Goal: Task Accomplishment & Management: Manage account settings

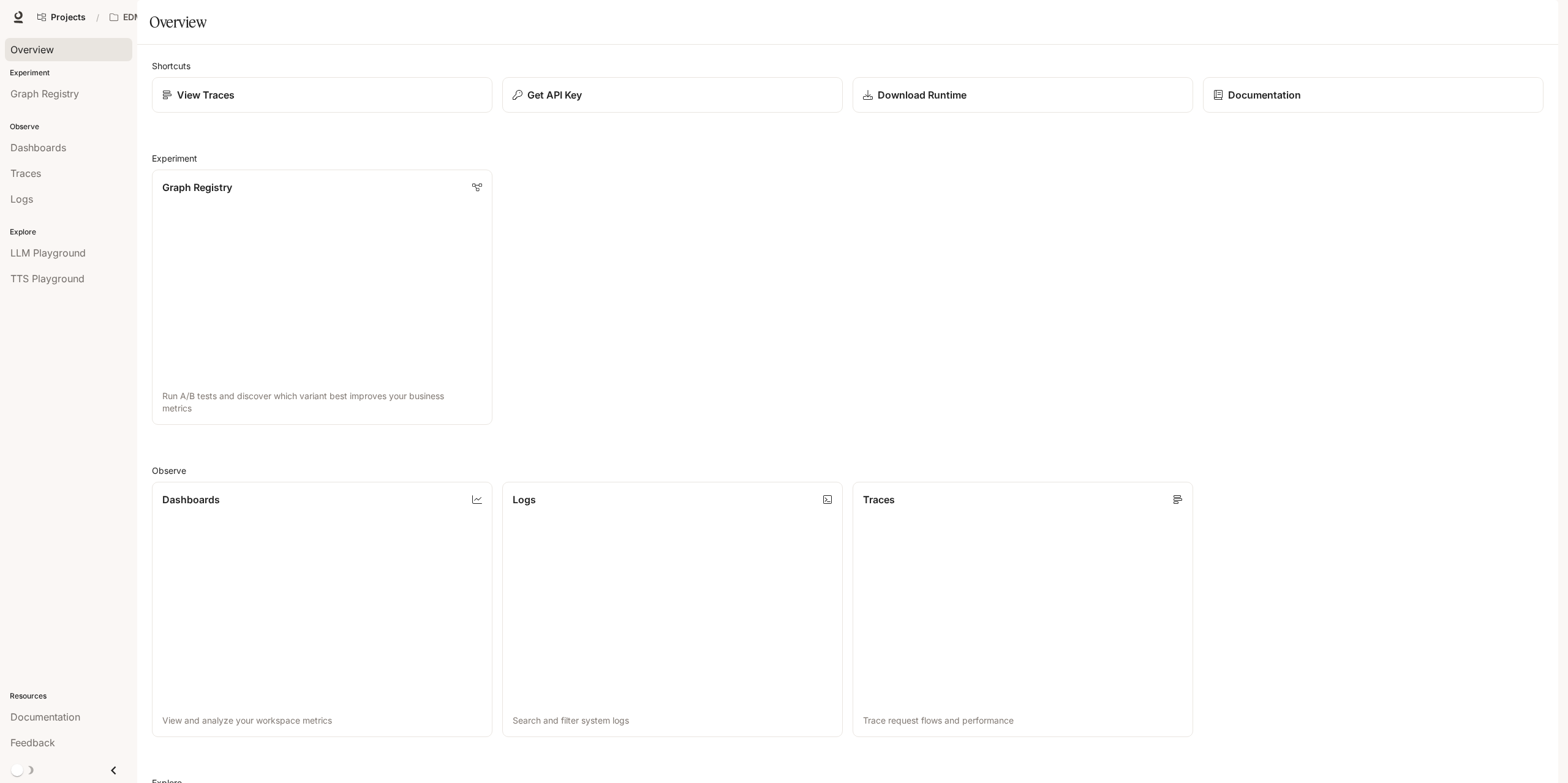
click at [21, 47] on span "Overview" at bounding box center [32, 49] width 43 height 14
click at [1387, 19] on span "Portal" at bounding box center [1384, 17] width 25 height 15
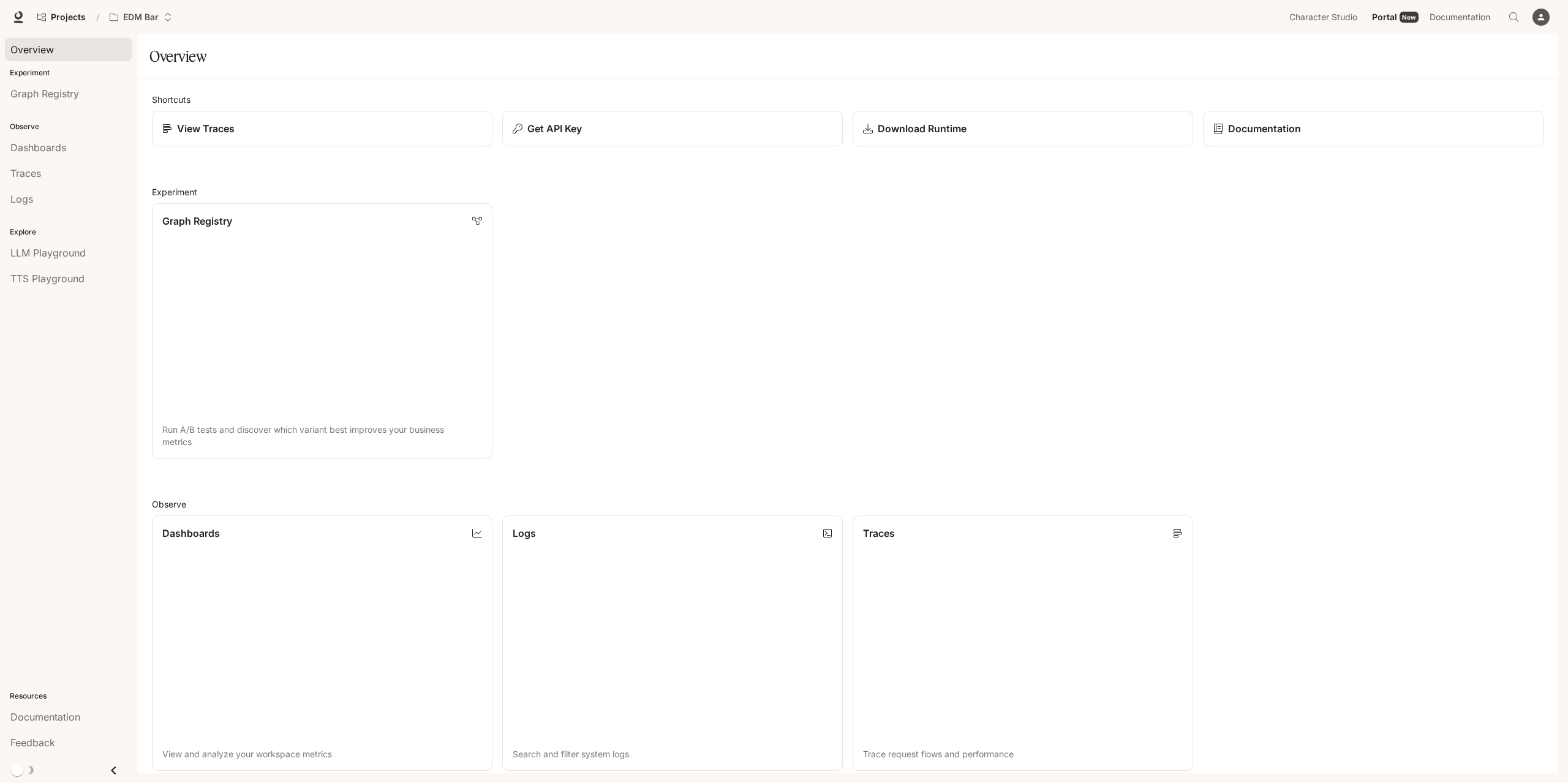
click at [34, 45] on span "Overview" at bounding box center [32, 49] width 43 height 14
click at [34, 90] on span "Graph Registry" at bounding box center [45, 93] width 69 height 14
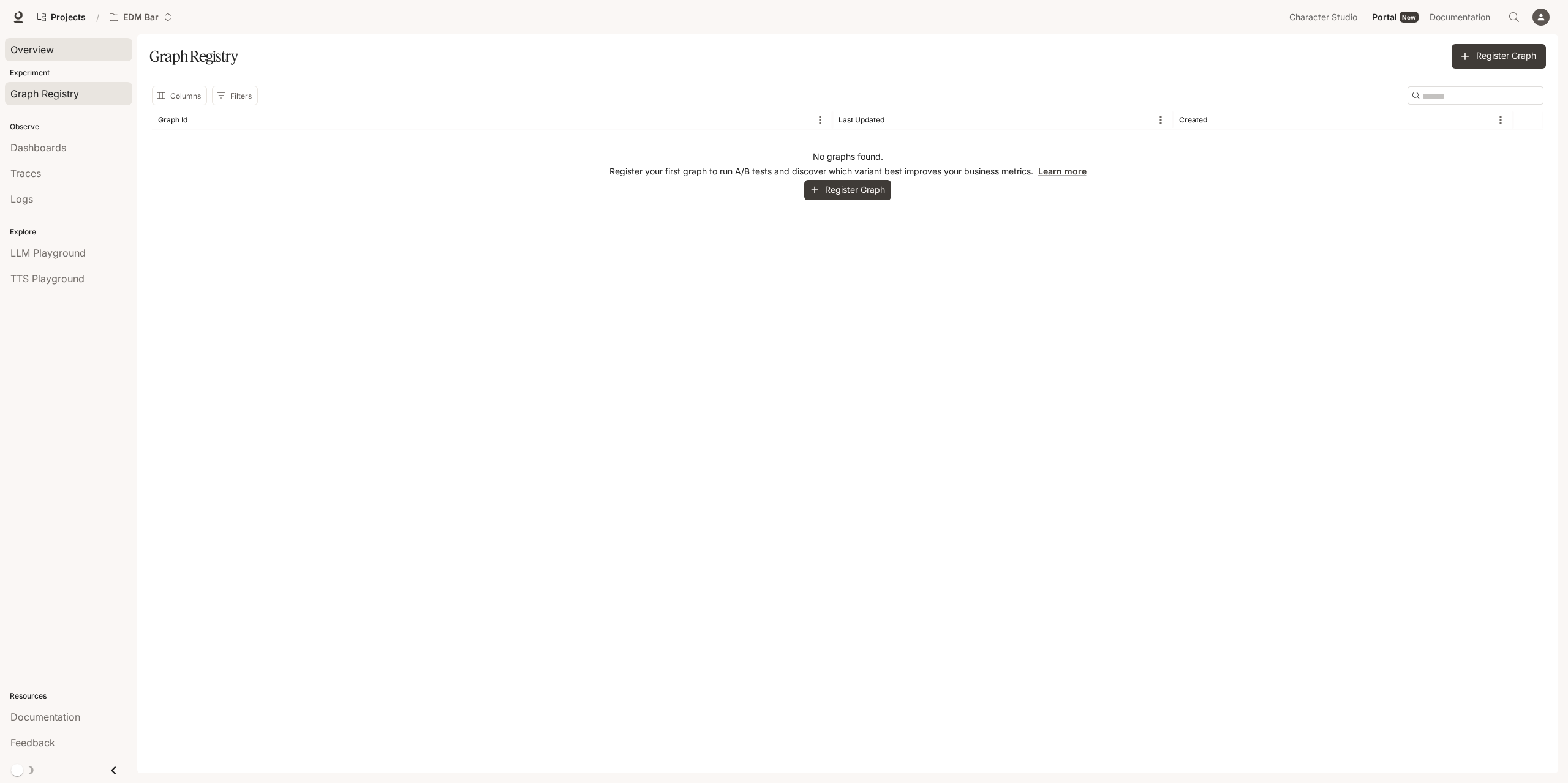
click at [36, 48] on span "Overview" at bounding box center [32, 49] width 43 height 14
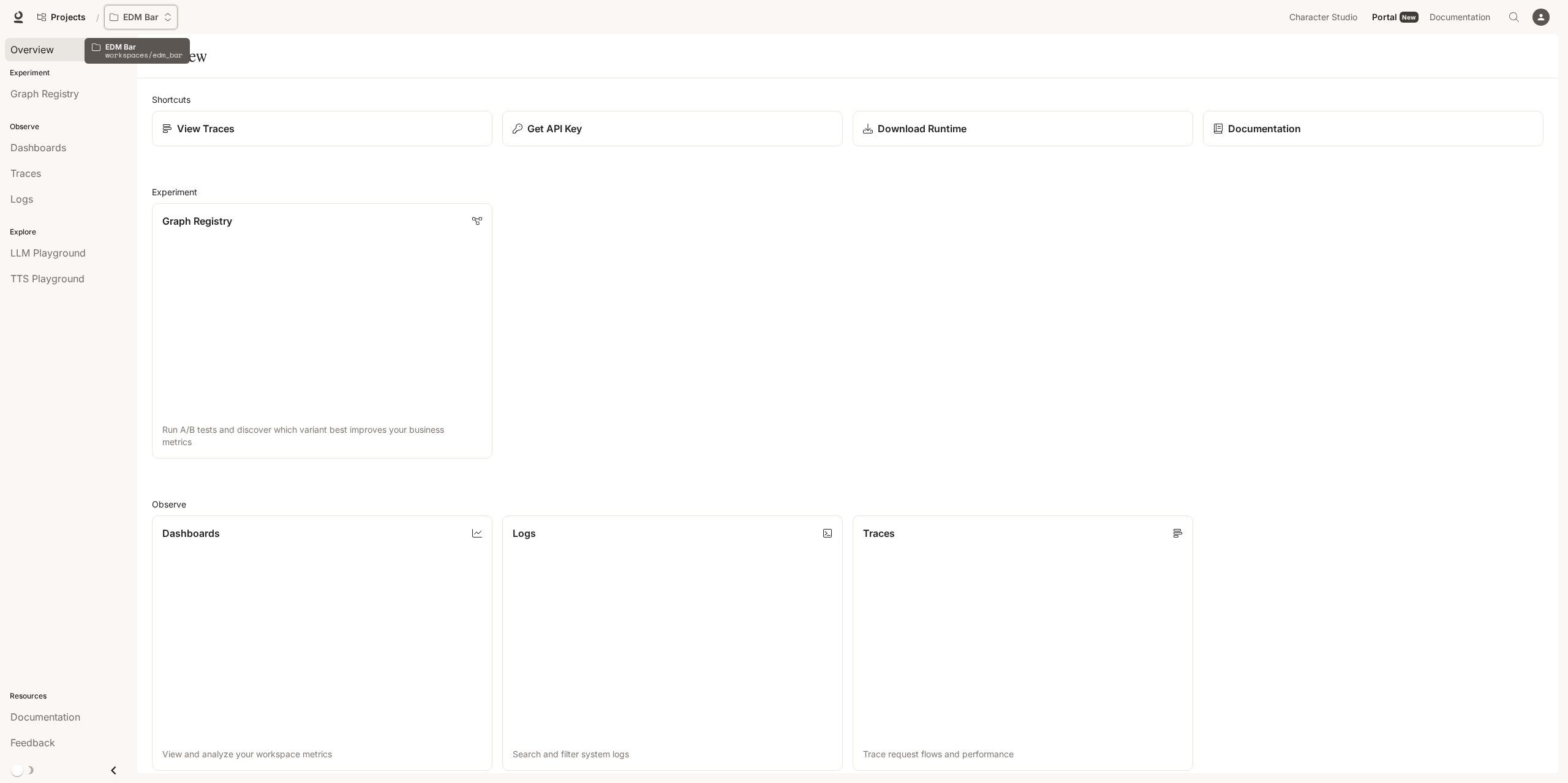
click at [155, 17] on p "EDM Bar" at bounding box center [141, 17] width 36 height 10
click at [146, 92] on span "All workspaces" at bounding box center [174, 92] width 110 height 9
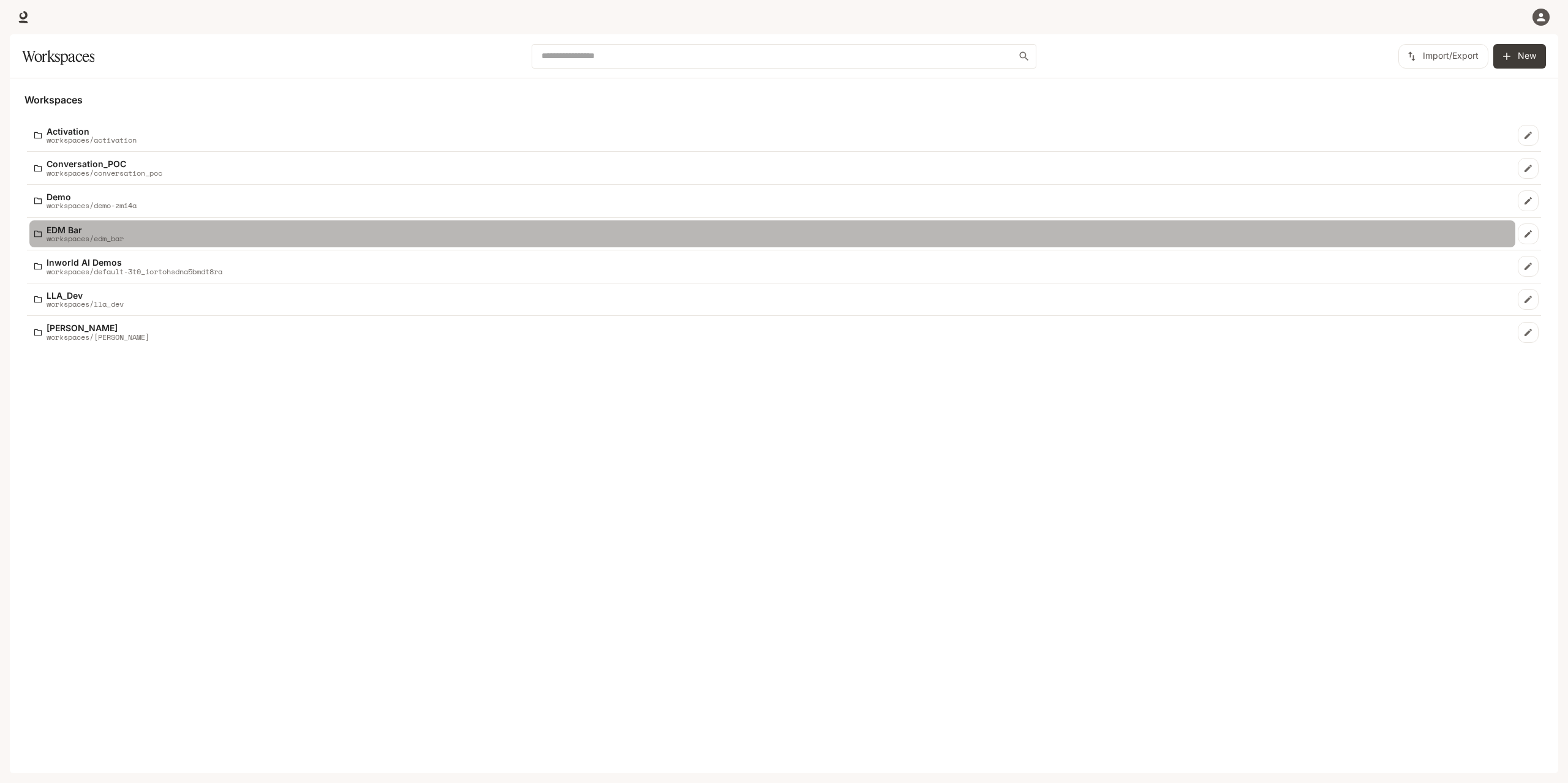
click at [80, 235] on p "workspaces/edm_bar" at bounding box center [85, 239] width 77 height 8
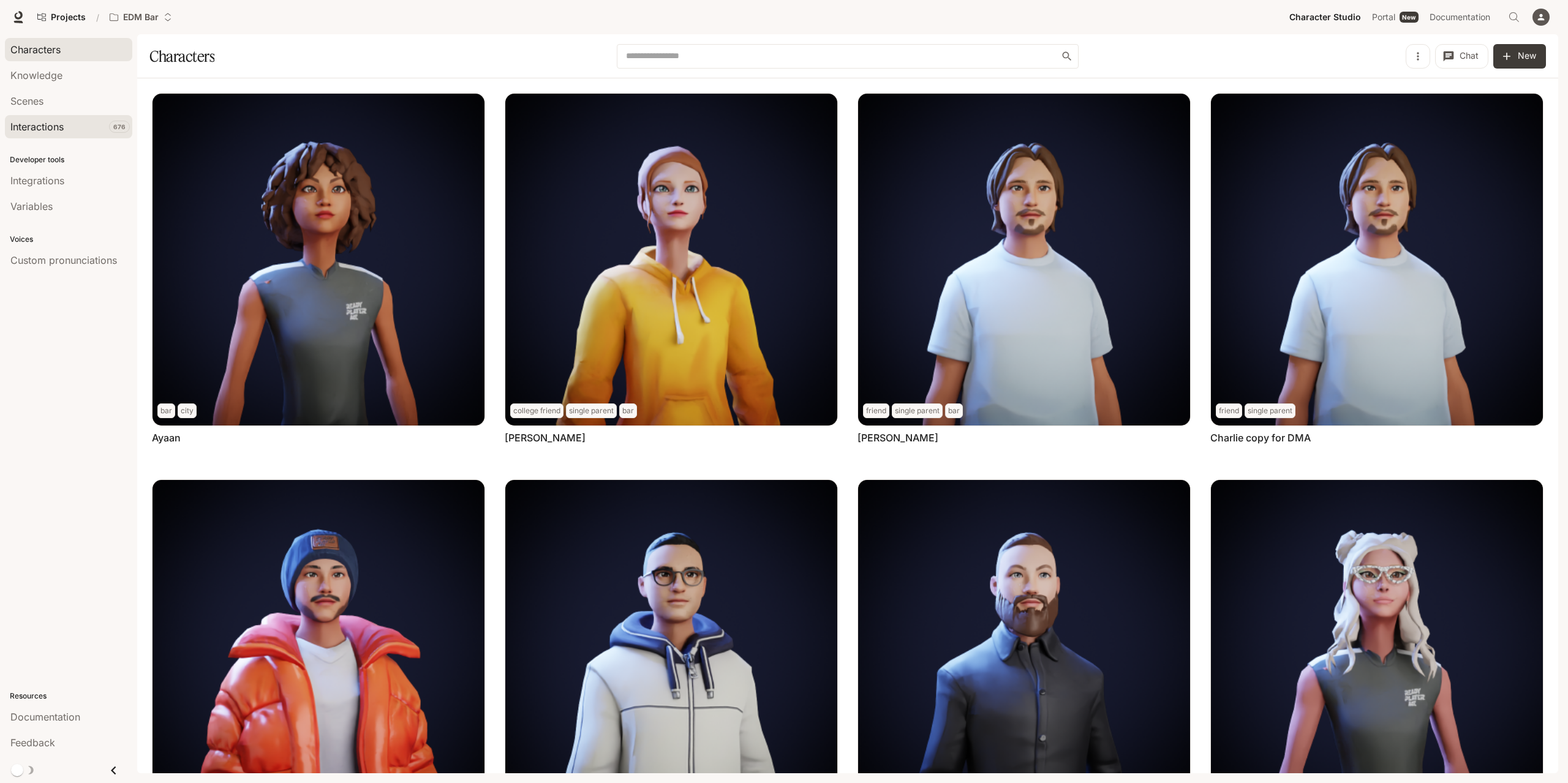
click at [69, 122] on div "Interactions" at bounding box center [68, 126] width 116 height 14
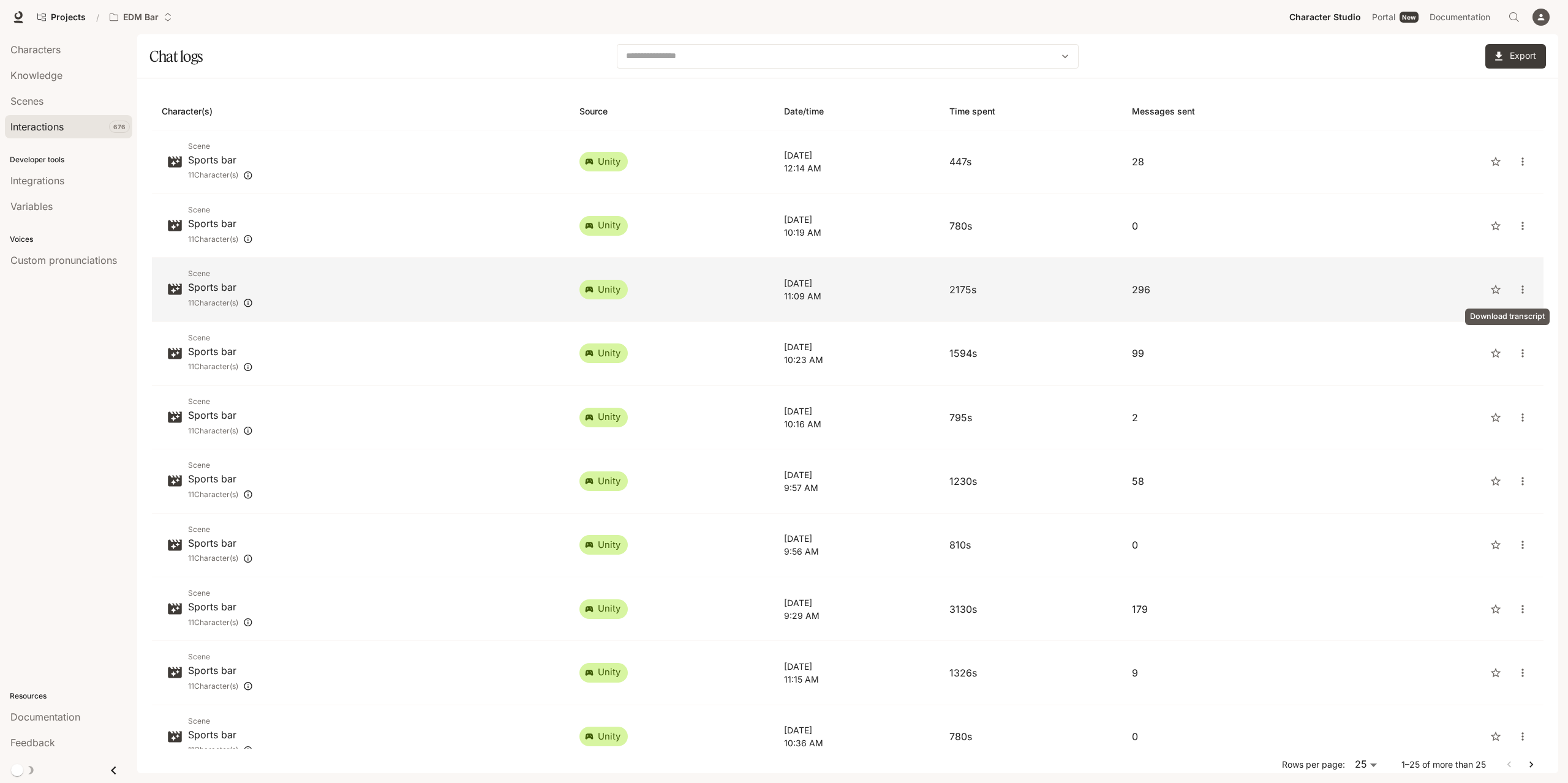
click at [1516, 291] on icon "close" at bounding box center [1523, 290] width 12 height 12
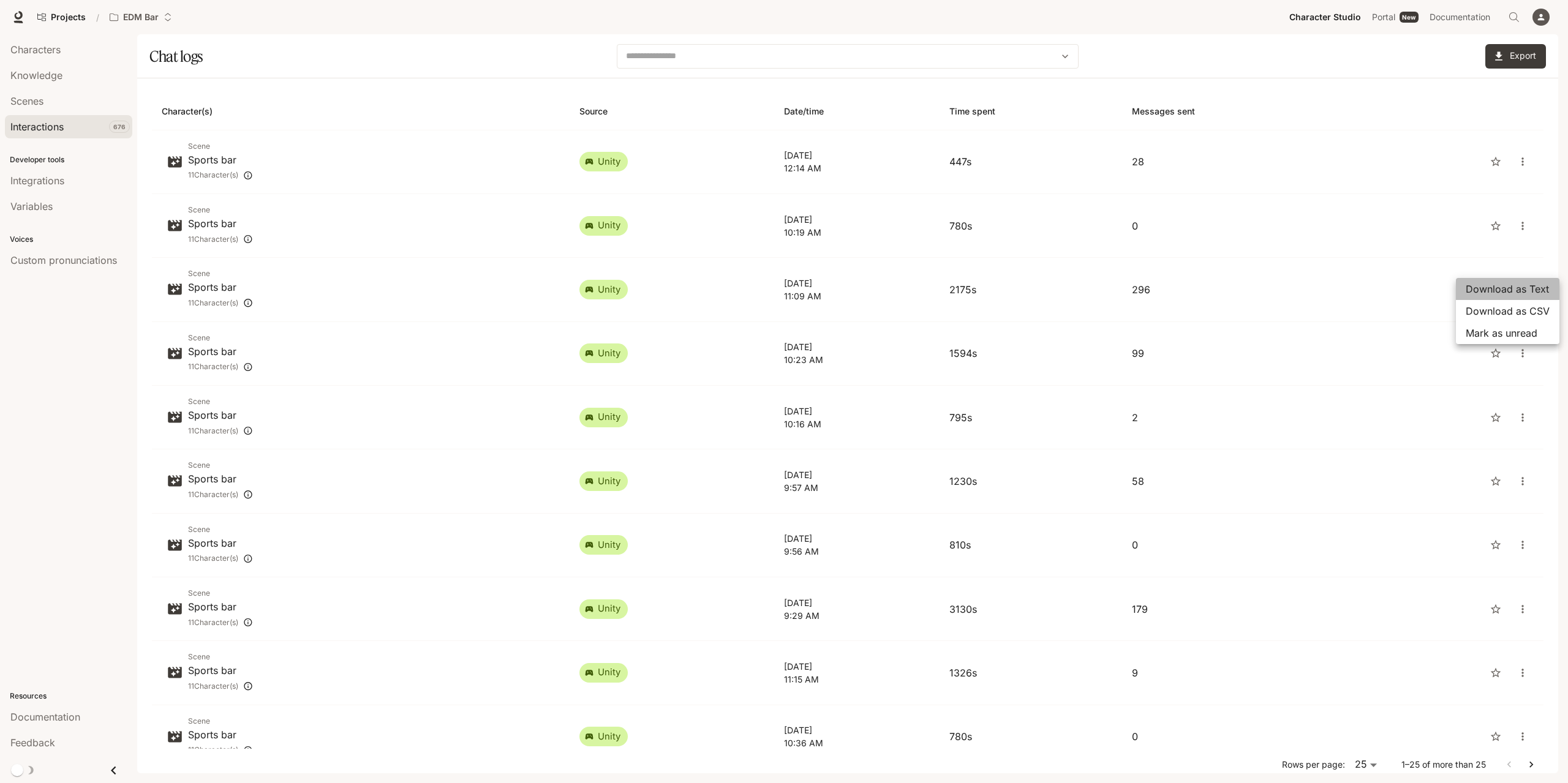
click at [1510, 290] on span "Download as Text" at bounding box center [1507, 288] width 84 height 14
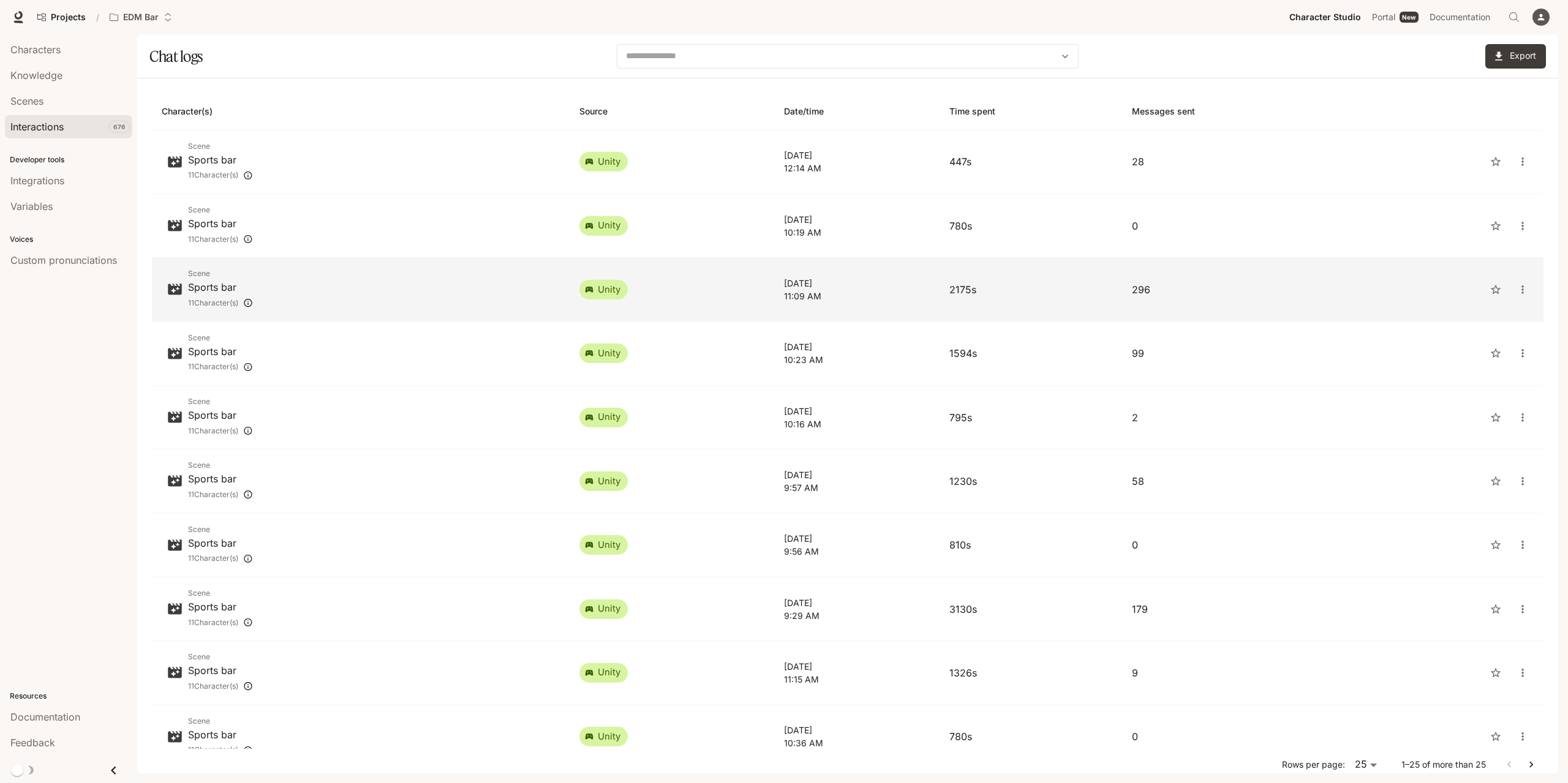
click at [361, 290] on div "Scene Sports bar 11 Character(s)" at bounding box center [361, 289] width 398 height 43
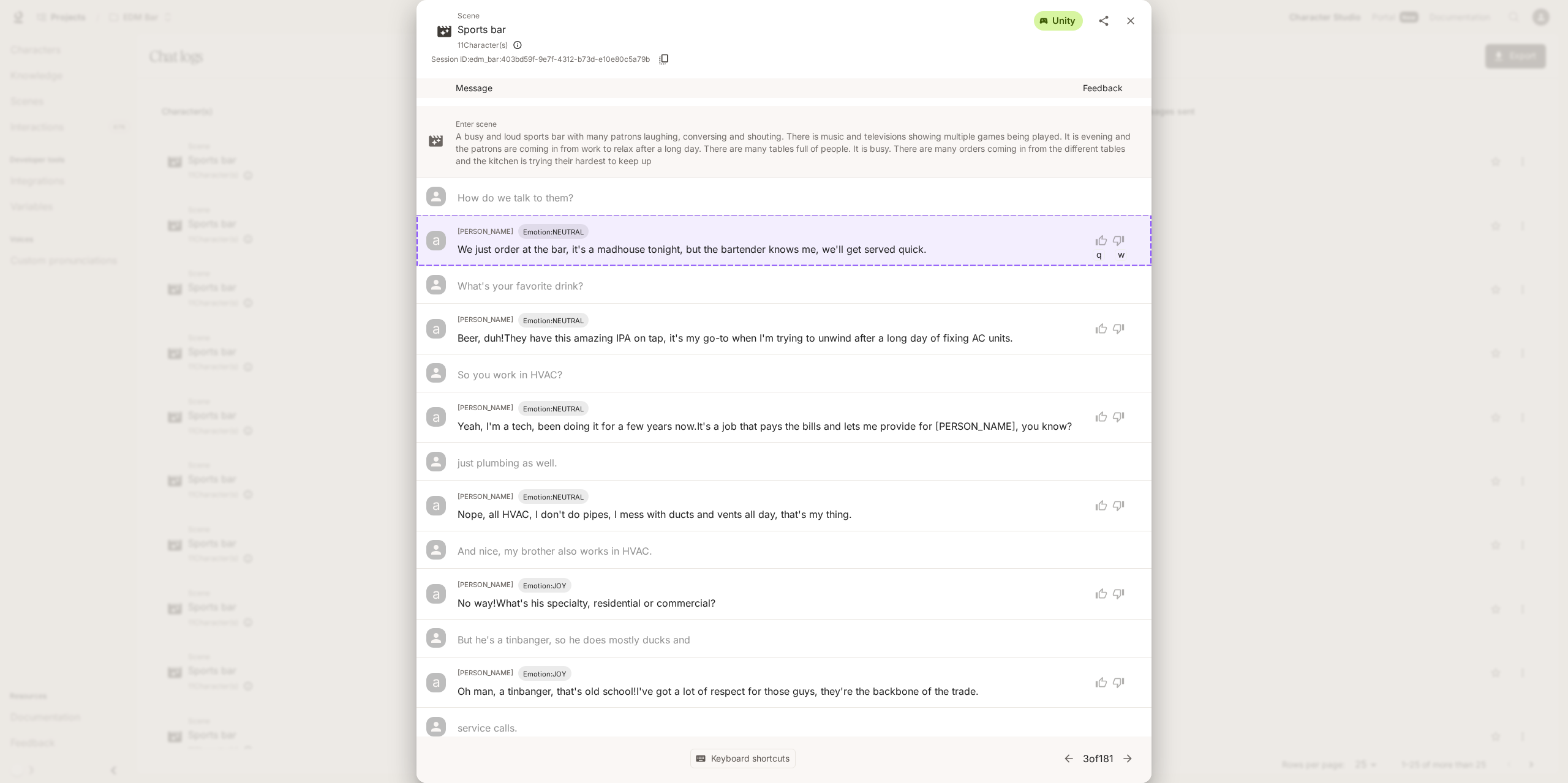
drag, startPoint x: 842, startPoint y: 430, endPoint x: 859, endPoint y: 168, distance: 262.6
click at [1132, 16] on icon "close" at bounding box center [1130, 21] width 12 height 12
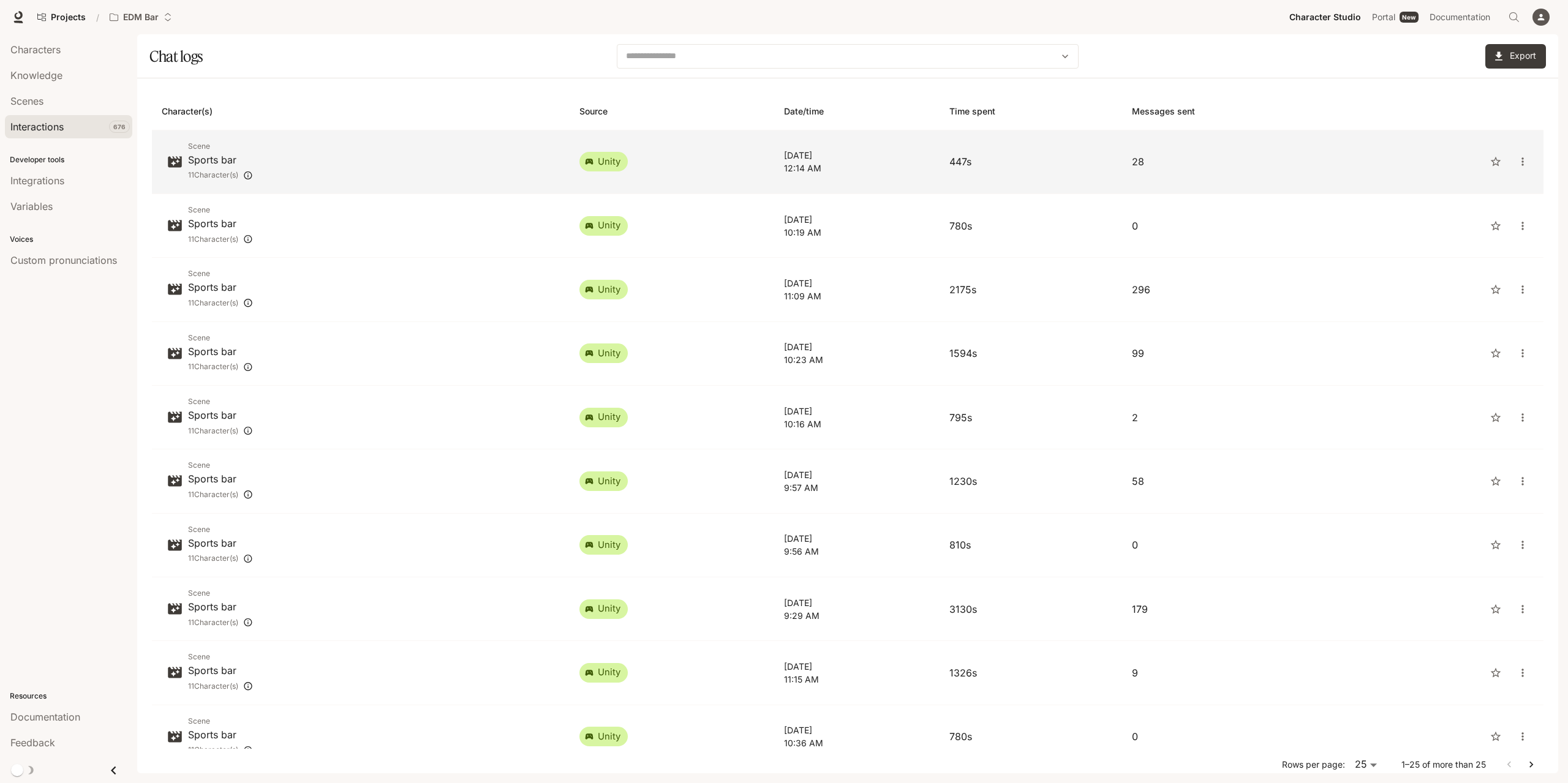
click at [297, 169] on div "Scene Sports bar 11 Character(s)" at bounding box center [361, 162] width 398 height 43
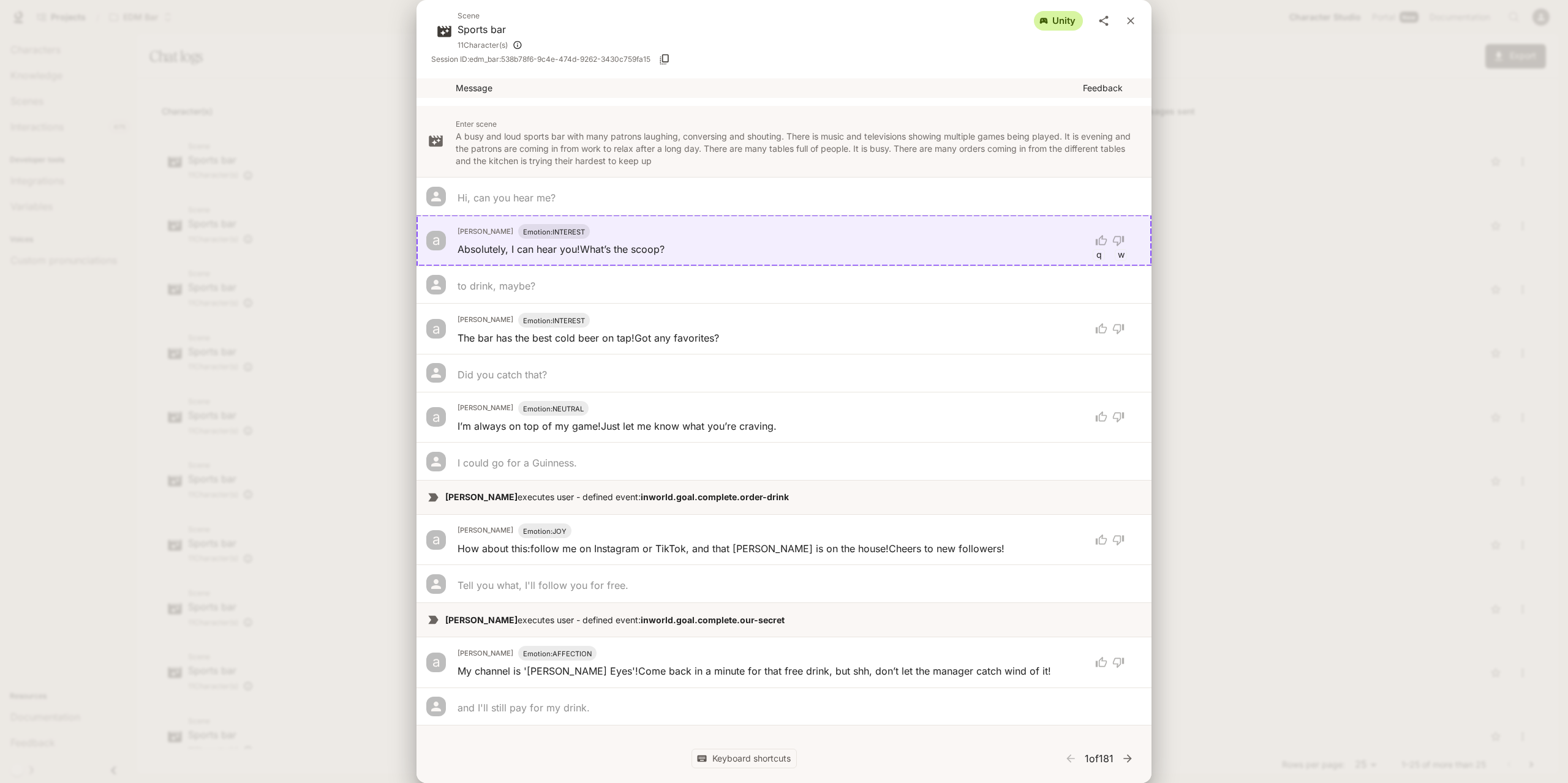
click at [1136, 19] on icon "close" at bounding box center [1130, 21] width 12 height 12
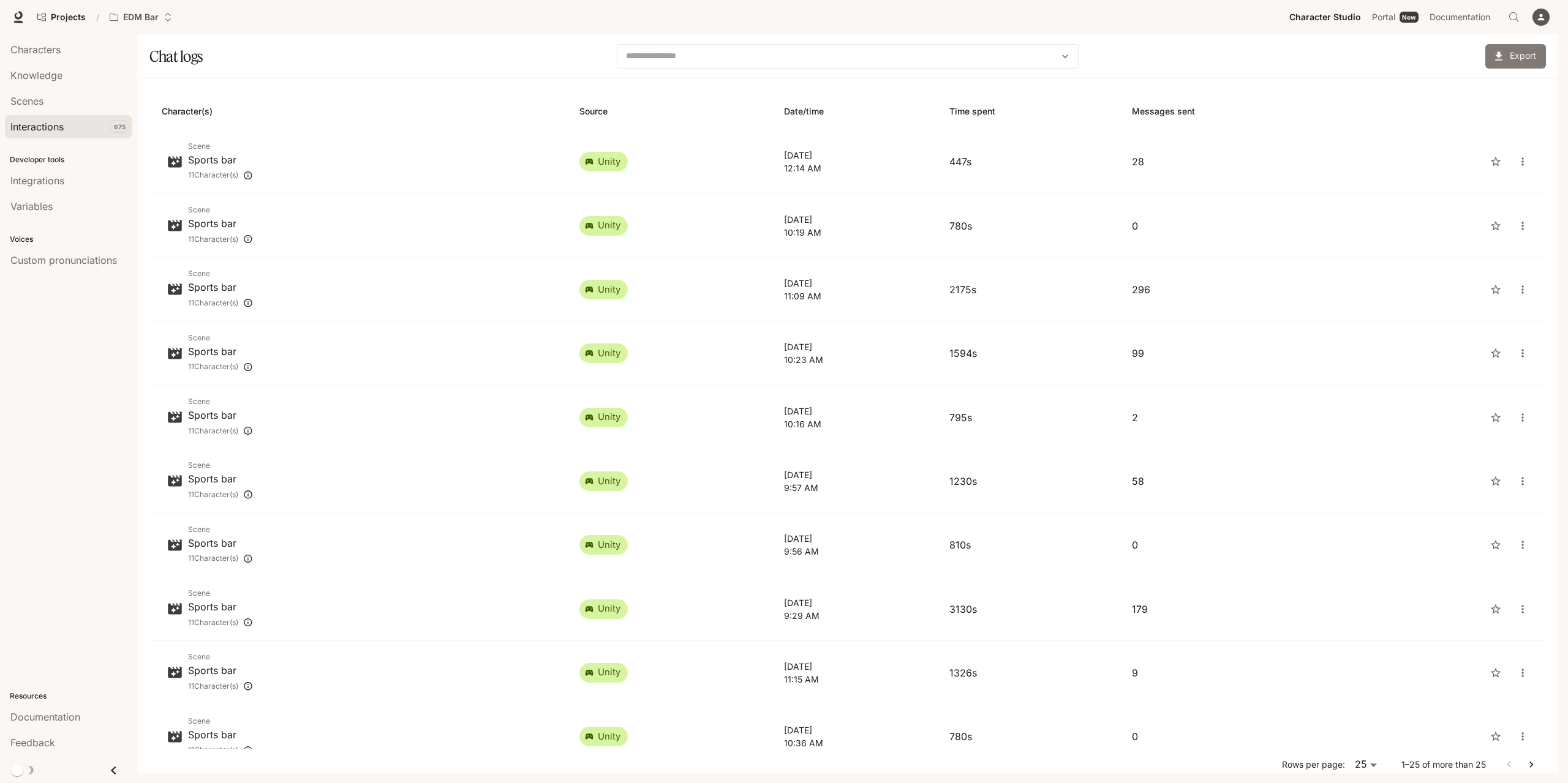
click at [1525, 48] on button "Export" at bounding box center [1516, 56] width 61 height 25
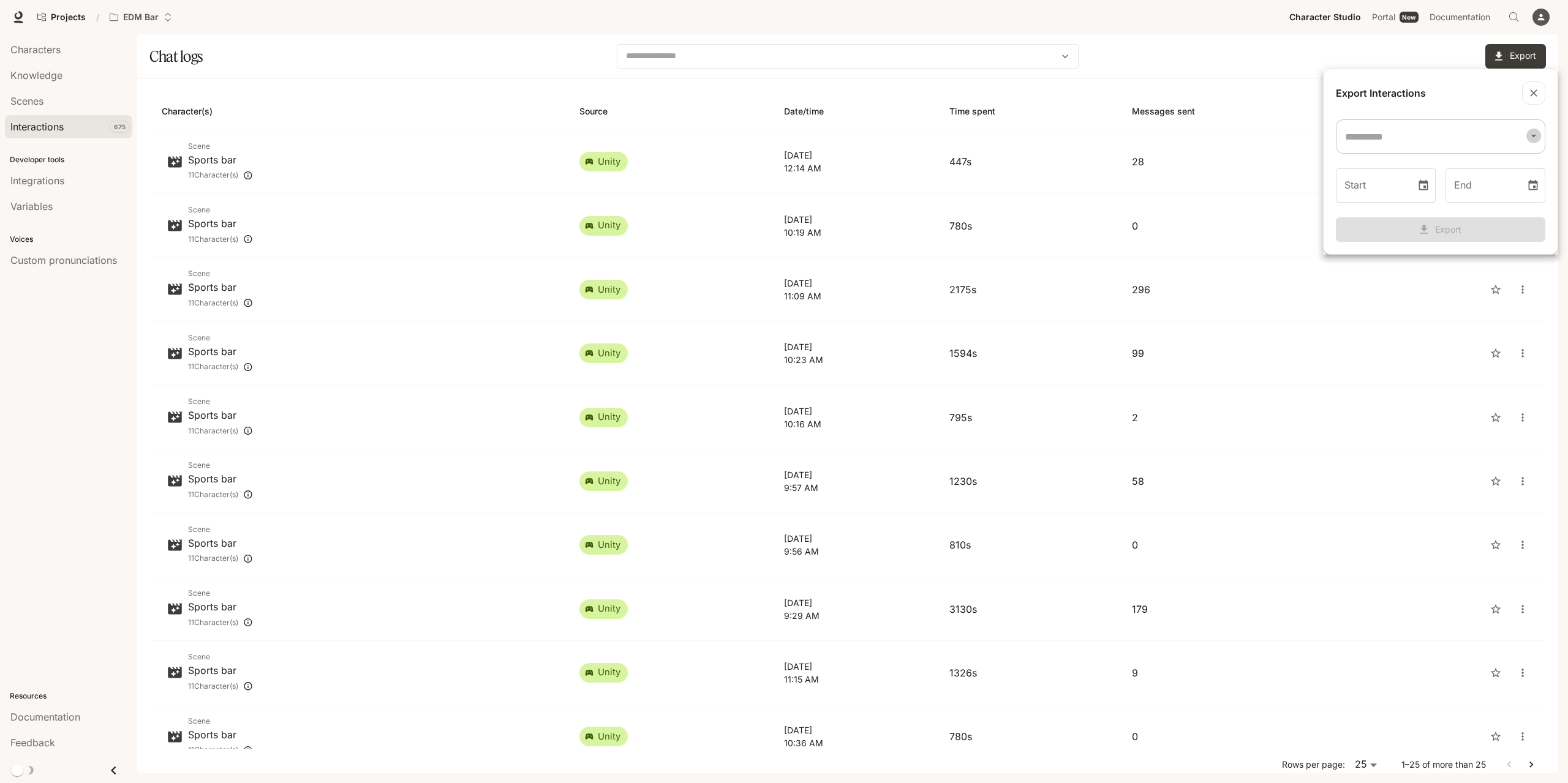
click at [1534, 136] on icon "Open" at bounding box center [1533, 136] width 5 height 3
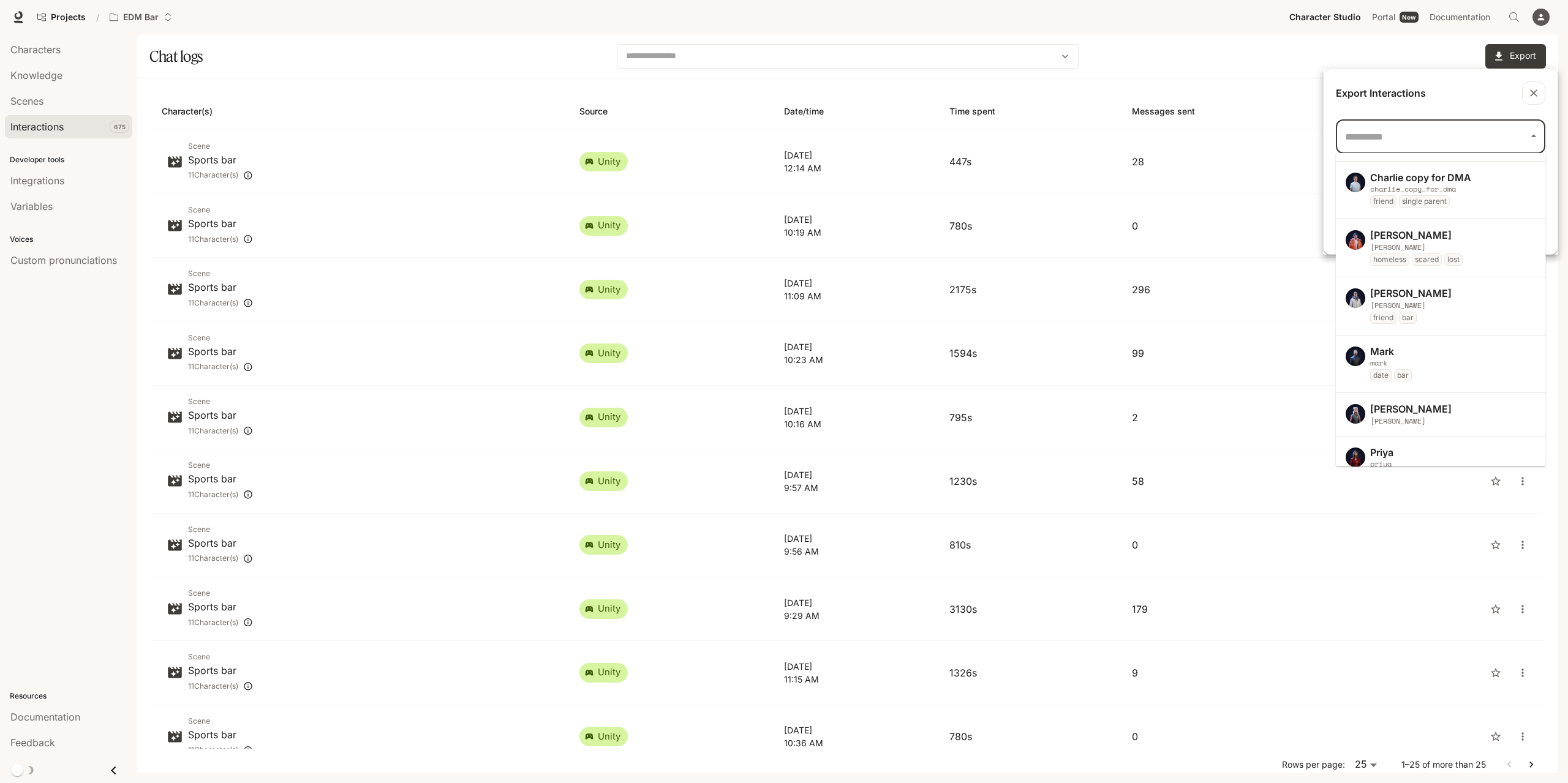
scroll to position [286, 0]
click at [1269, 81] on div at bounding box center [784, 392] width 1568 height 783
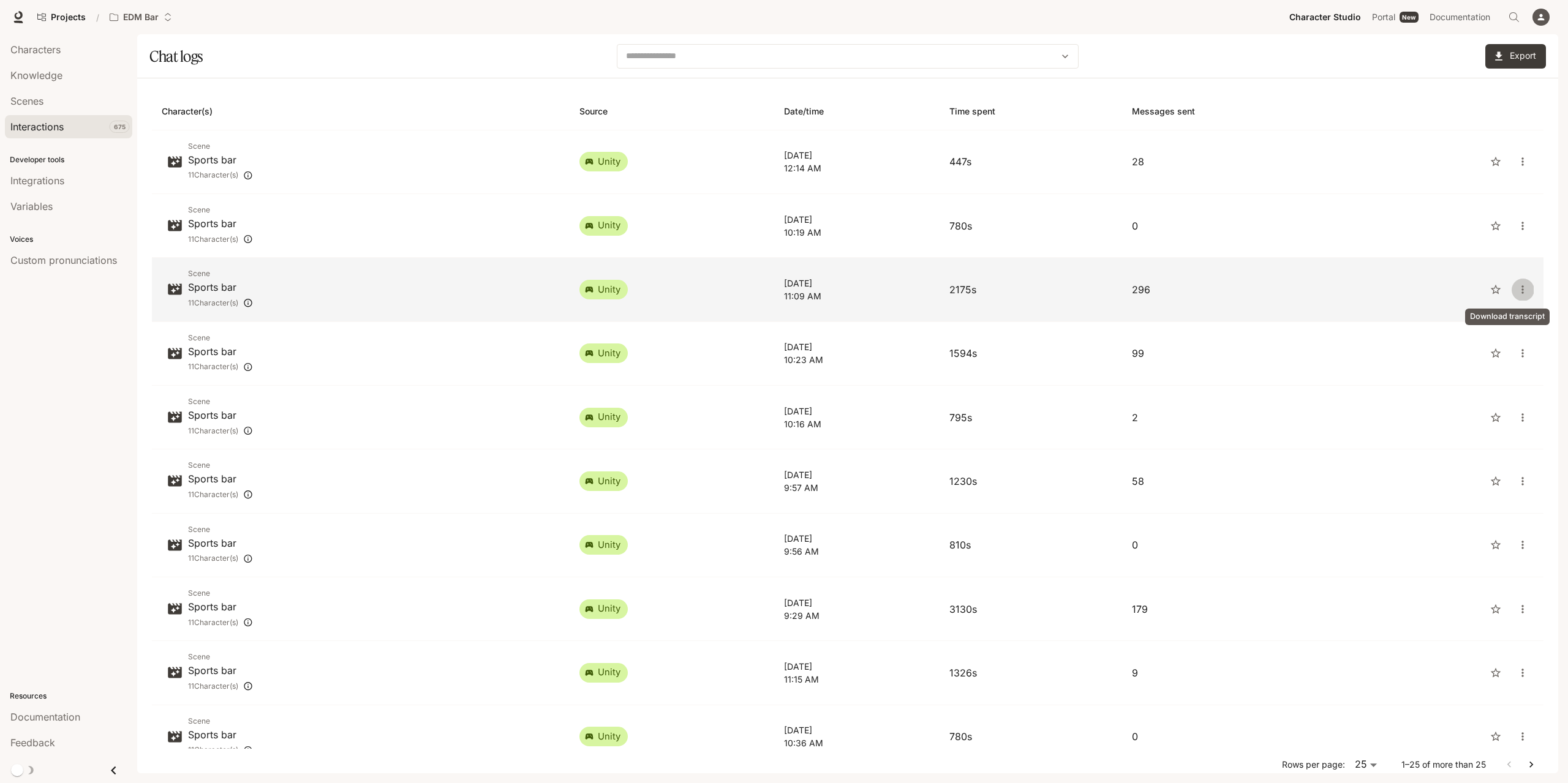
click at [1516, 290] on icon "close" at bounding box center [1523, 290] width 12 height 12
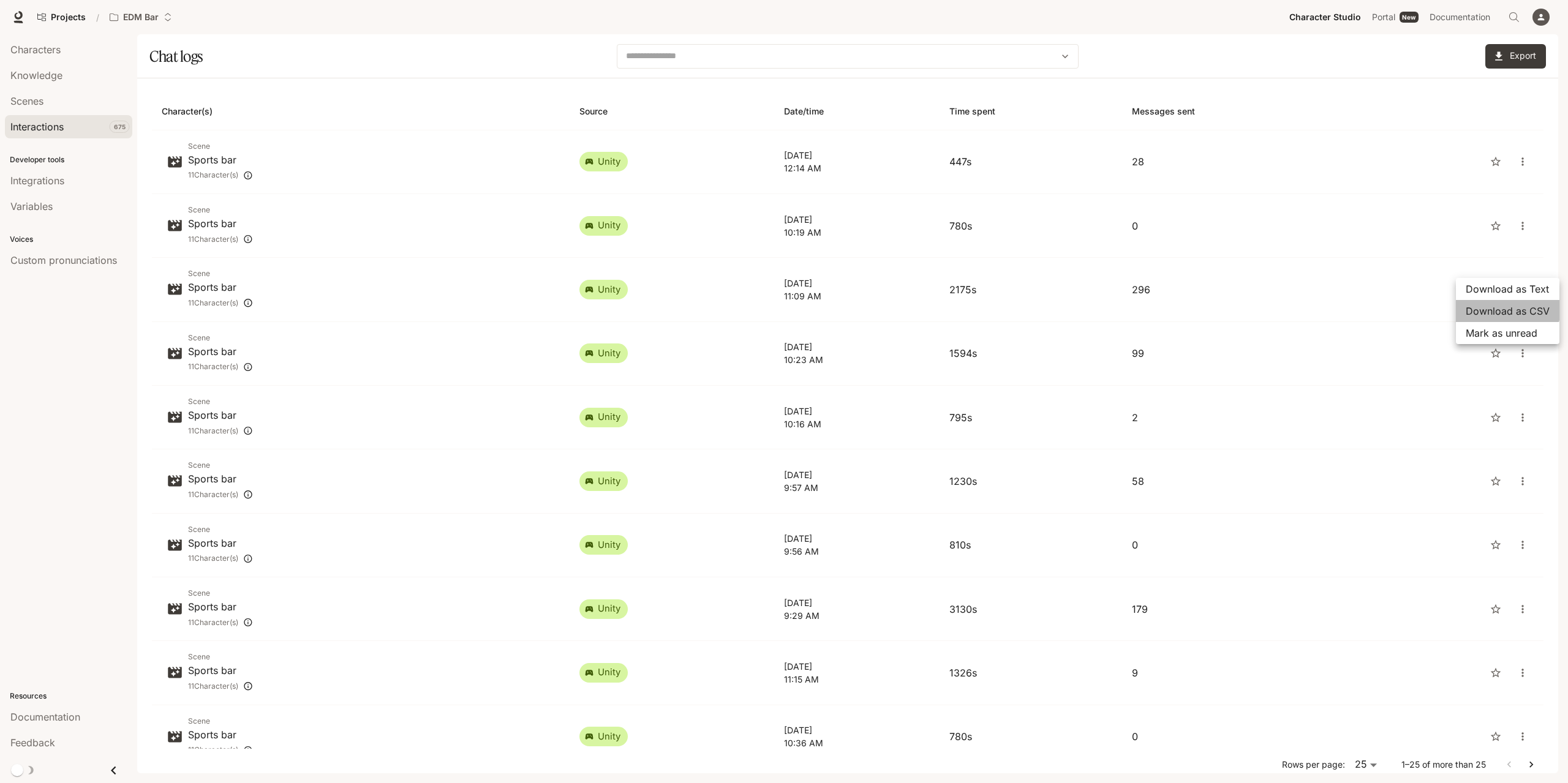
click at [1492, 304] on span "Download as CSV" at bounding box center [1507, 310] width 84 height 14
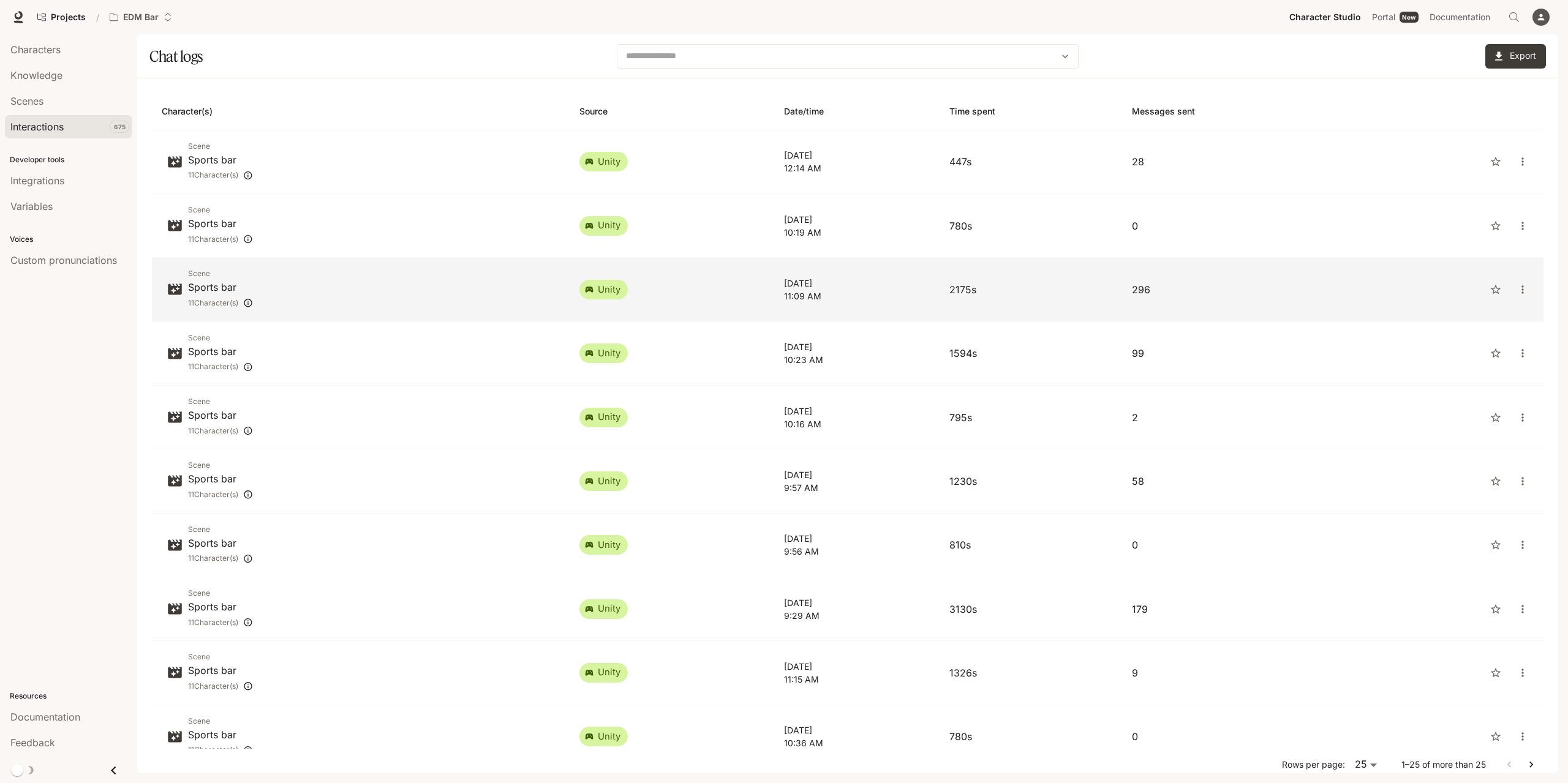
click at [303, 293] on div "Scene Sports bar 11 Character(s)" at bounding box center [361, 289] width 398 height 43
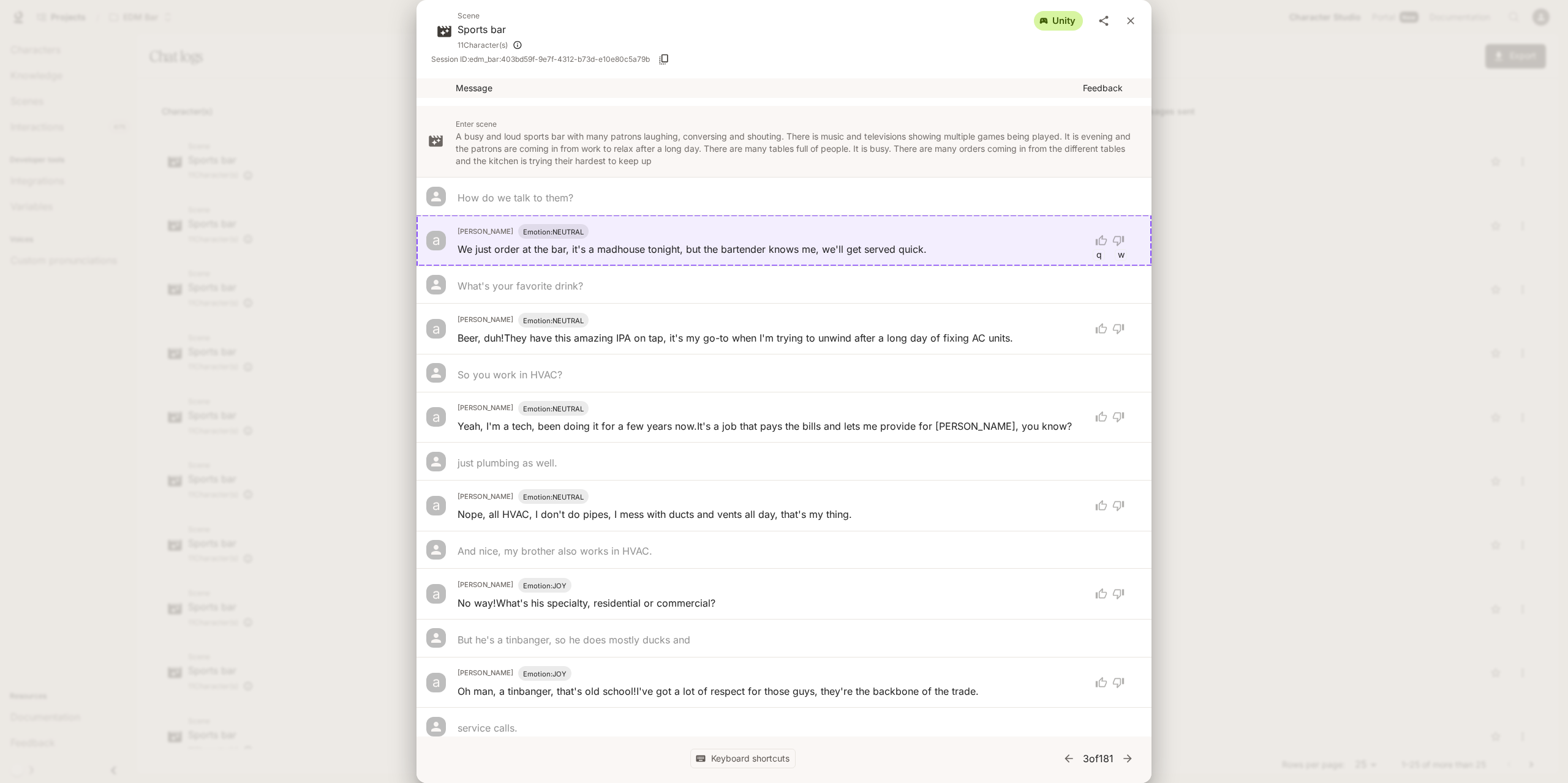
drag, startPoint x: 1130, startPoint y: 18, endPoint x: 1467, endPoint y: 61, distance: 339.7
click at [1130, 18] on icon "close" at bounding box center [1130, 21] width 12 height 12
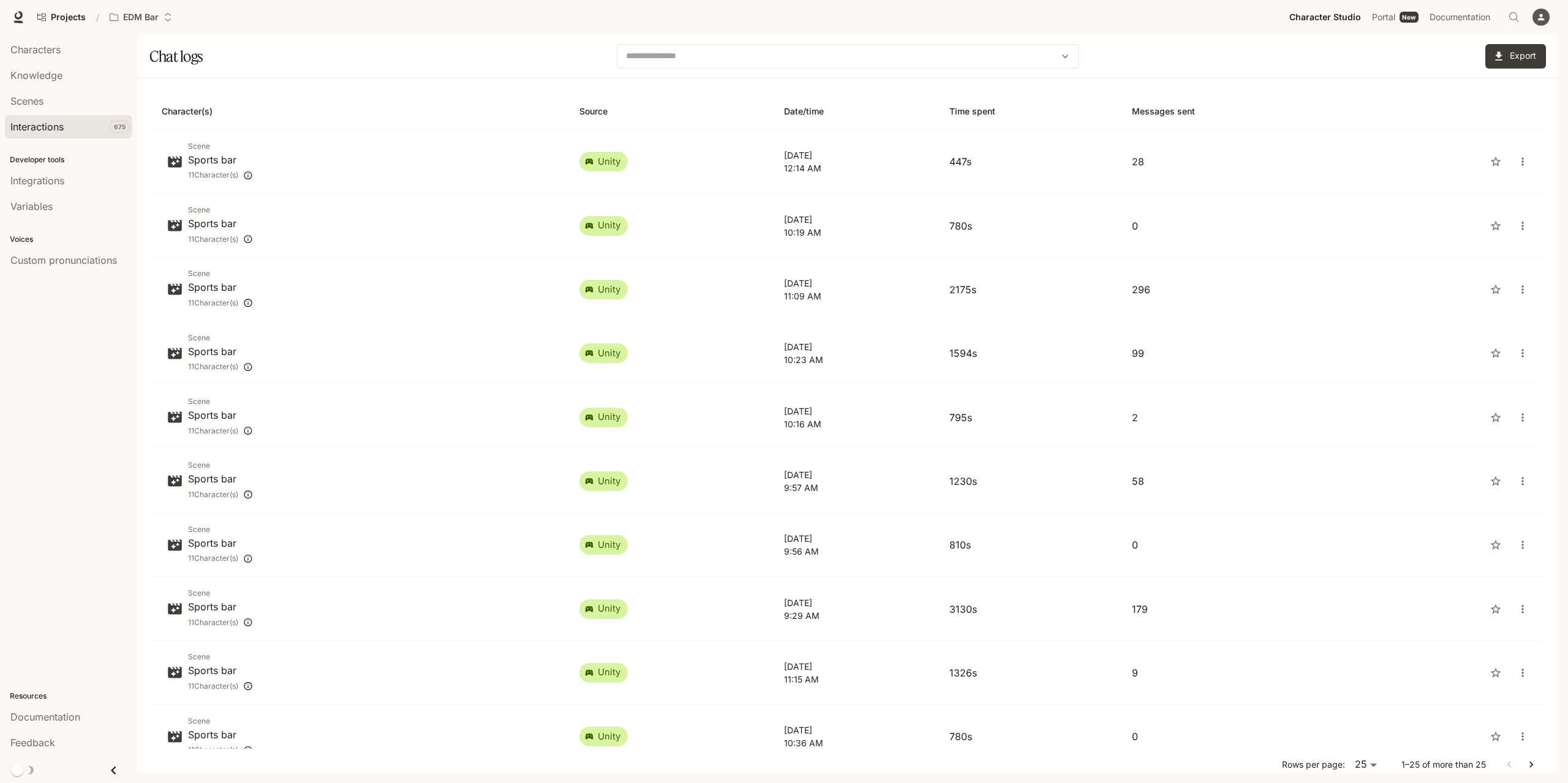
click at [1540, 15] on icon "button" at bounding box center [1541, 17] width 7 height 7
click at [1412, 85] on span "Billing" at bounding box center [1464, 91] width 158 height 12
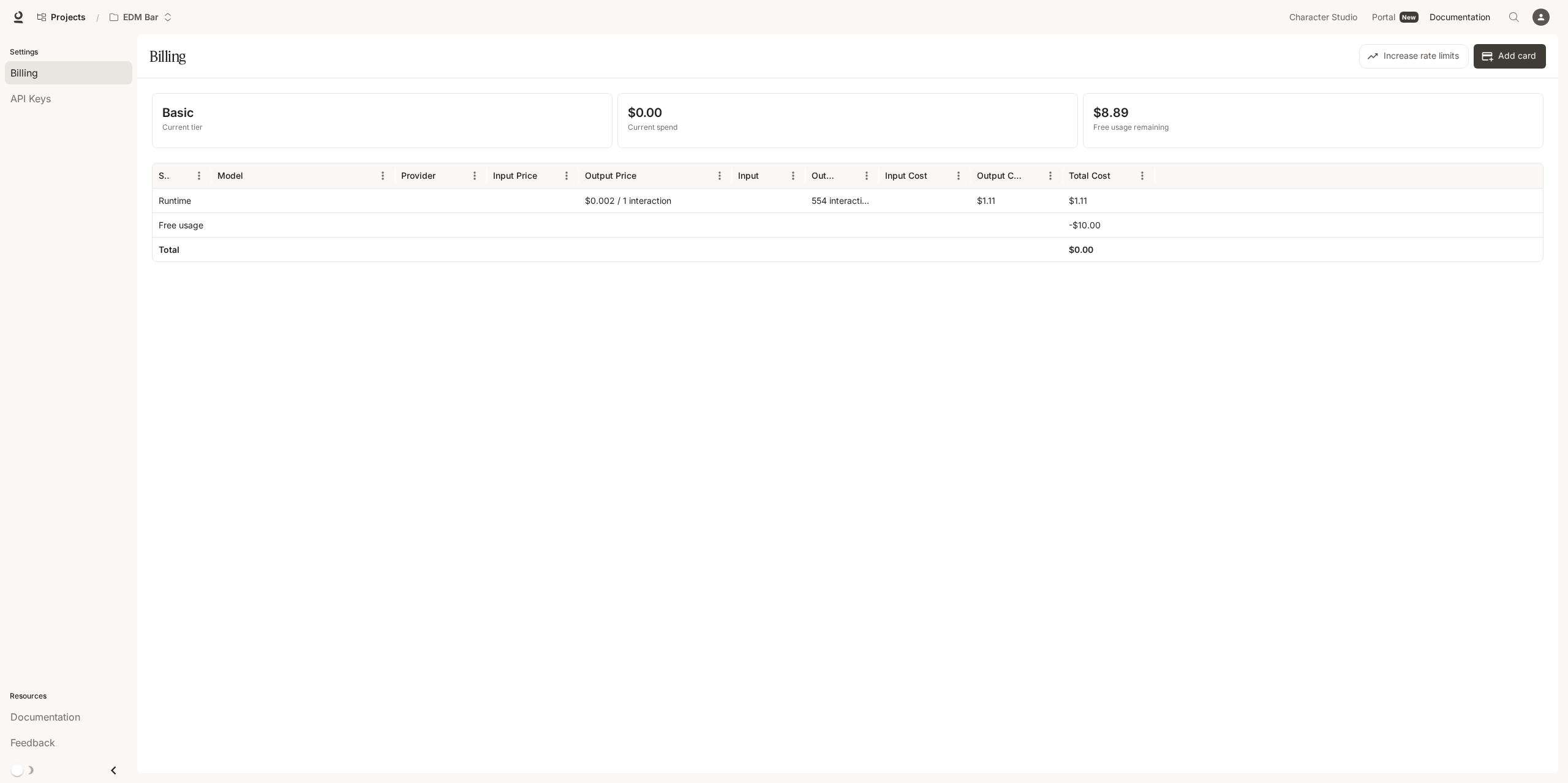
click at [1456, 15] on span "Documentation" at bounding box center [1460, 17] width 61 height 15
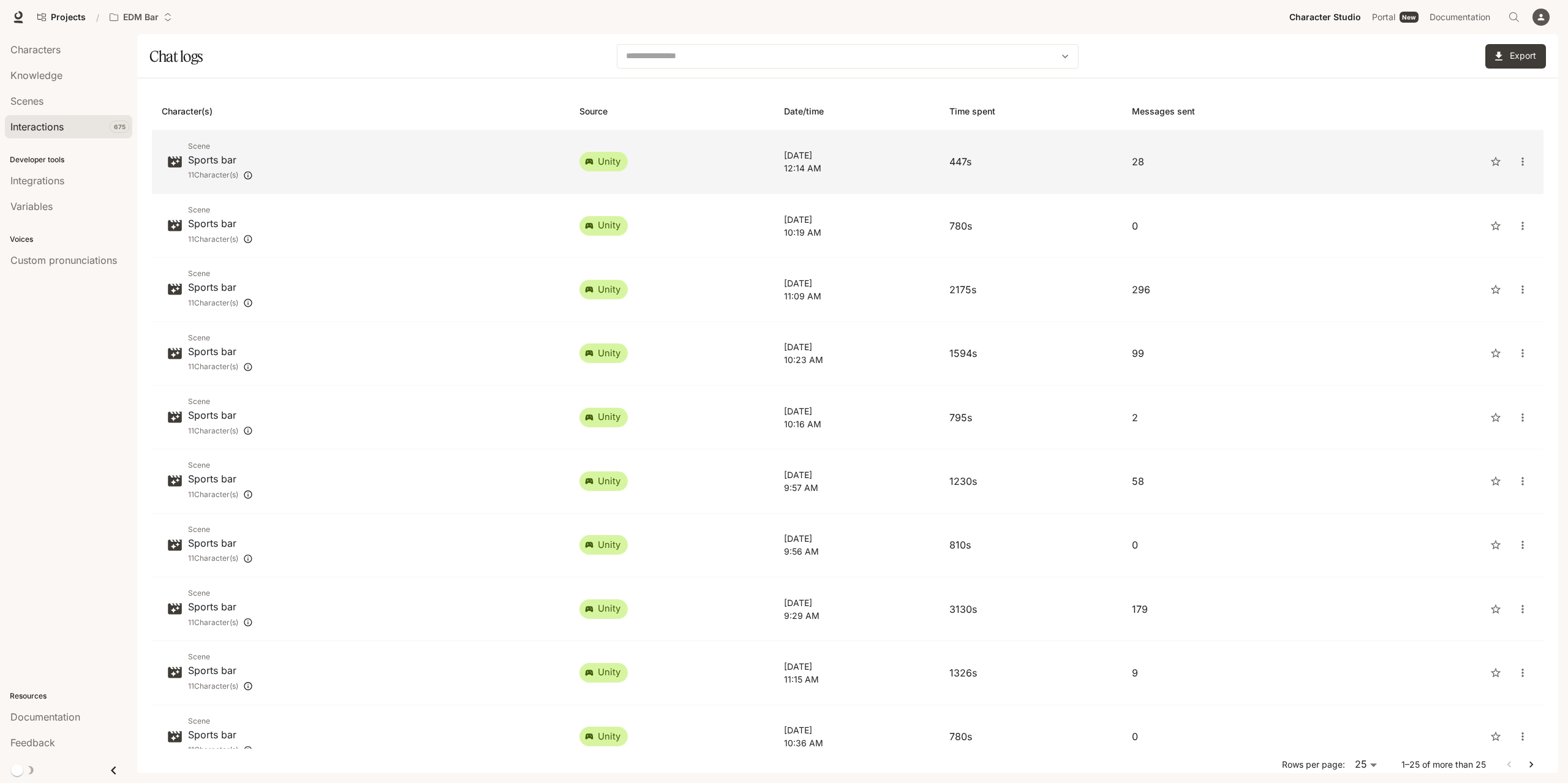
click at [847, 167] on p "12:14 AM" at bounding box center [857, 168] width 146 height 13
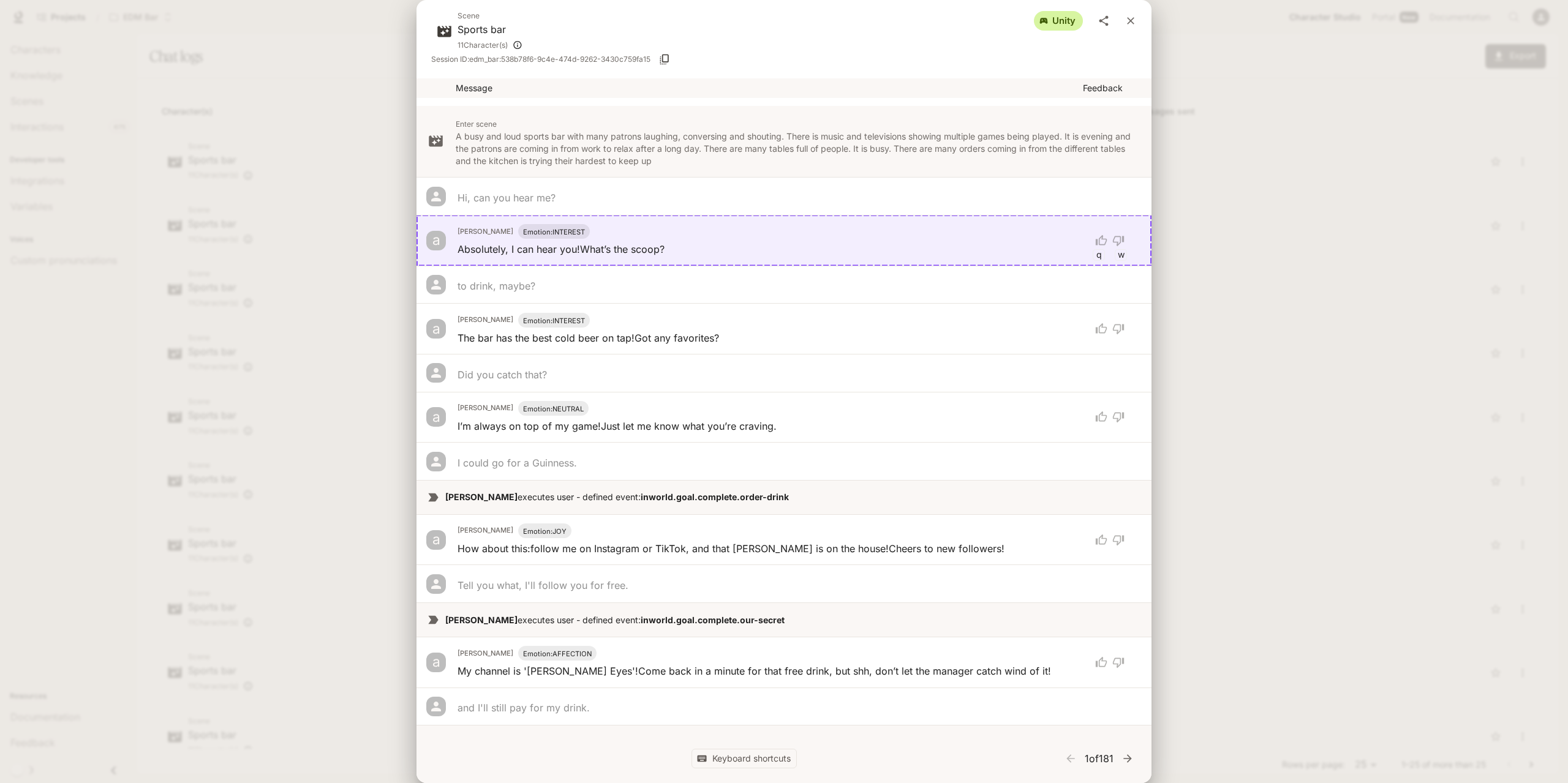
click at [1130, 24] on icon "close" at bounding box center [1130, 21] width 12 height 12
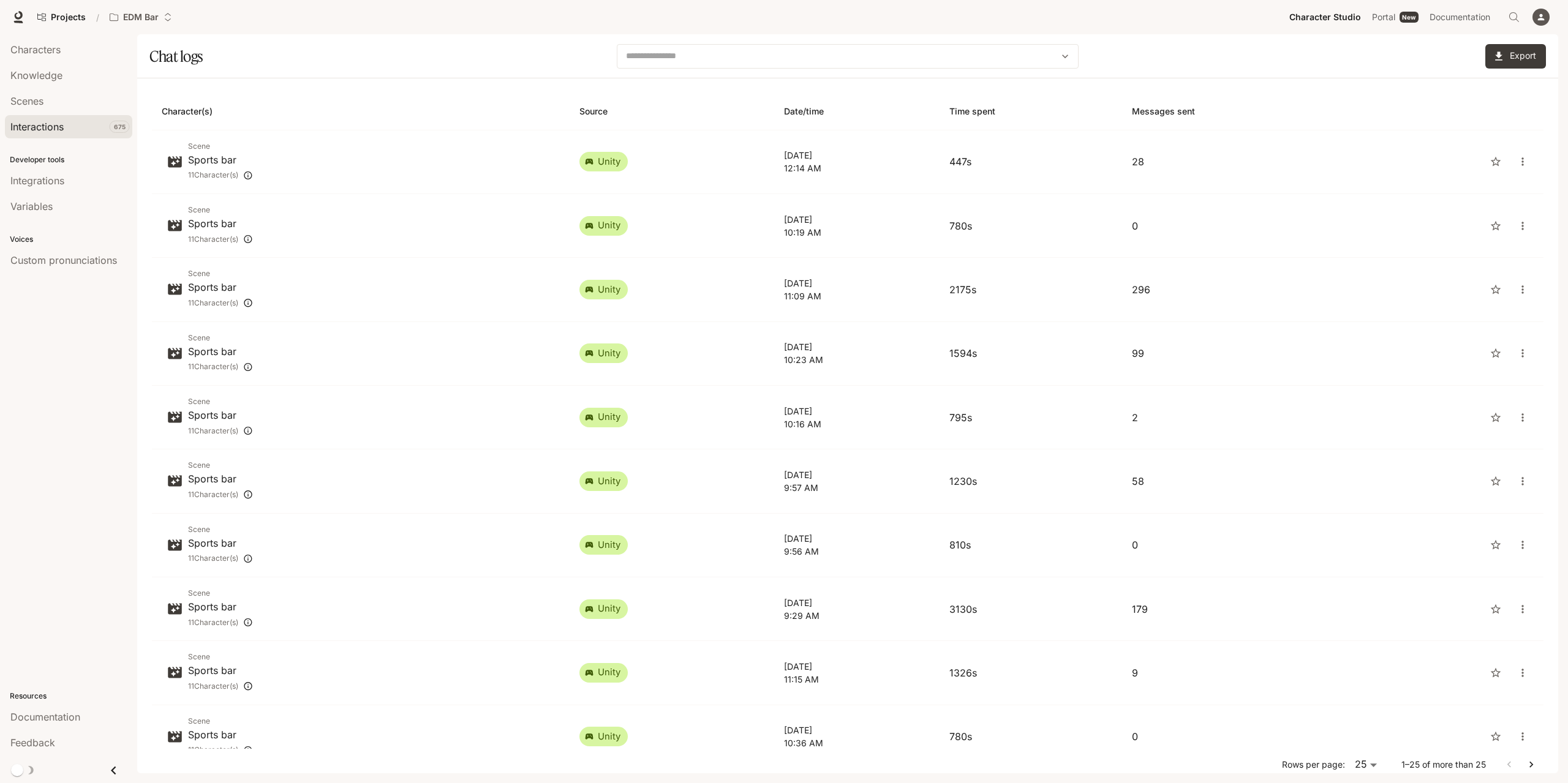
click at [1216, 21] on div "Projects / EDM Bar" at bounding box center [657, 17] width 1252 height 25
click at [434, 54] on div "Chat logs" at bounding box center [381, 56] width 463 height 25
click at [436, 50] on div "Chat logs" at bounding box center [381, 56] width 463 height 25
click at [445, 61] on div "Chat logs" at bounding box center [381, 56] width 463 height 25
